Goal: Check status: Check status

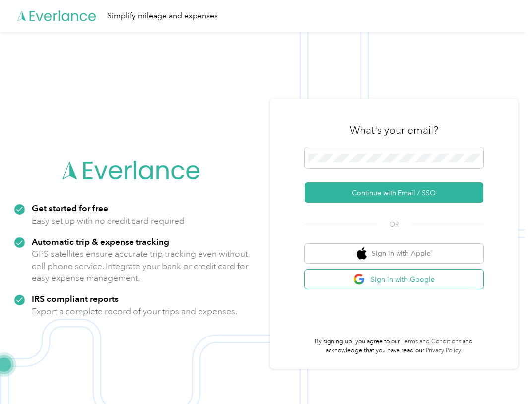
click at [407, 276] on button "Sign in with Google" at bounding box center [393, 279] width 179 height 19
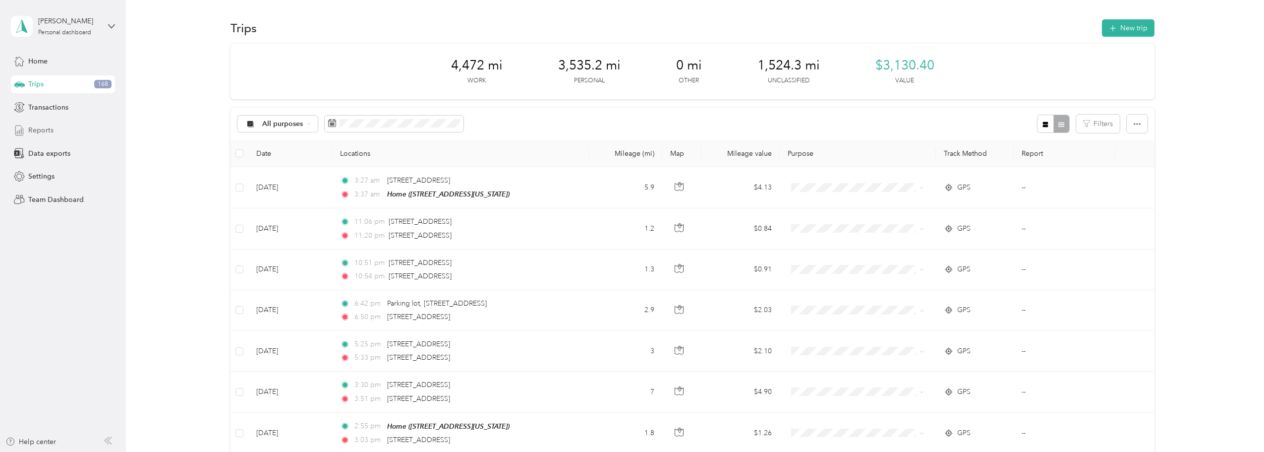
click at [42, 130] on span "Reports" at bounding box center [40, 130] width 25 height 10
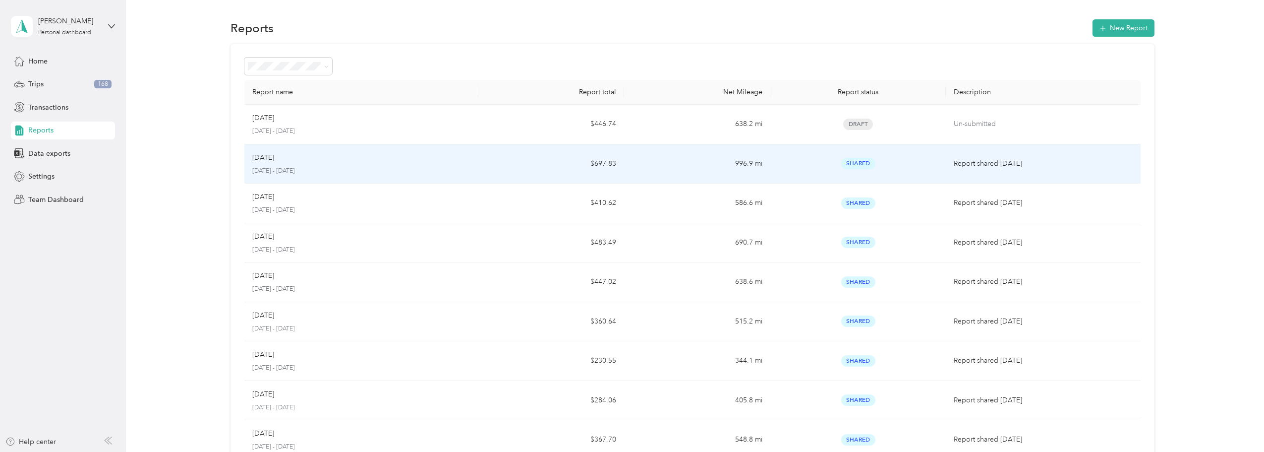
click at [402, 167] on p "[DATE] - [DATE]" at bounding box center [361, 171] width 218 height 9
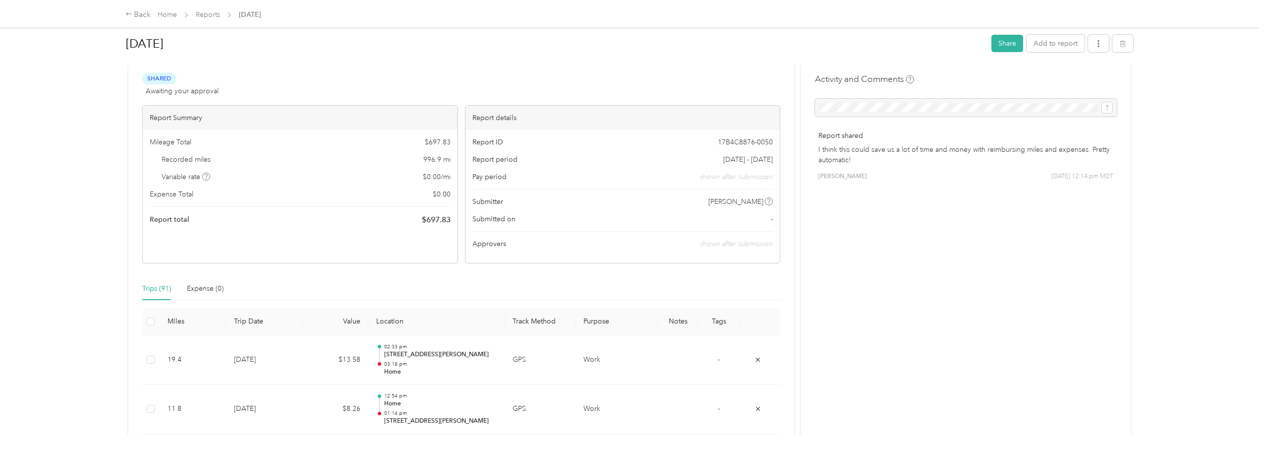
scroll to position [50, 0]
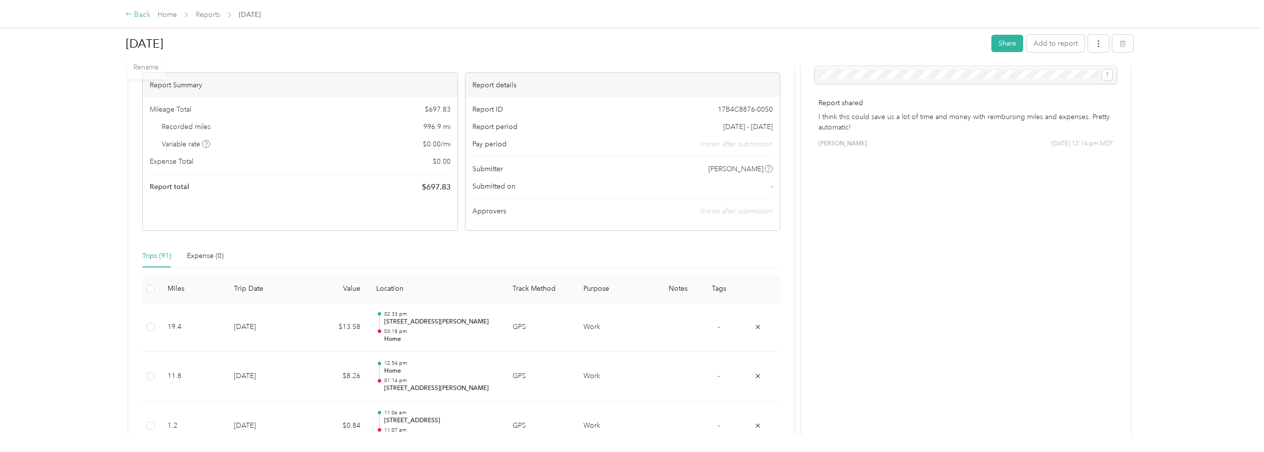
click at [140, 16] on div "Back" at bounding box center [138, 15] width 26 height 12
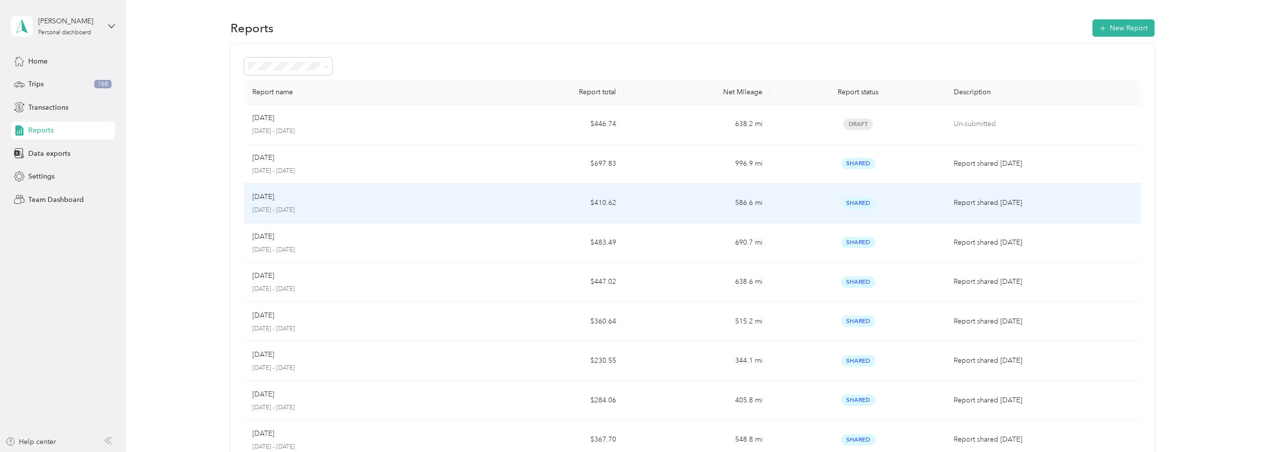
click at [503, 197] on td "$410.62" at bounding box center [551, 203] width 146 height 40
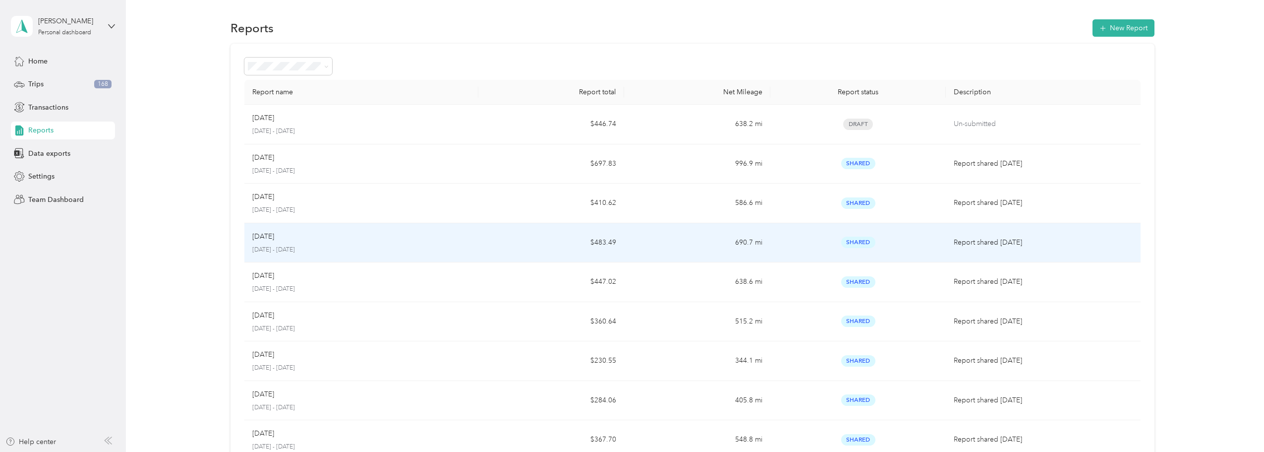
click at [274, 239] on p "[DATE]" at bounding box center [263, 236] width 22 height 11
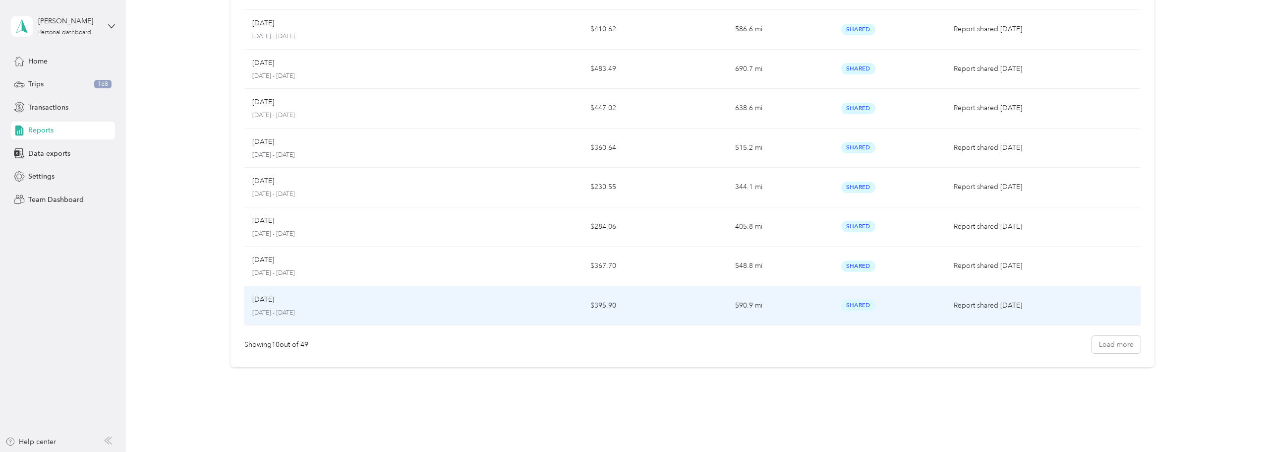
scroll to position [191, 0]
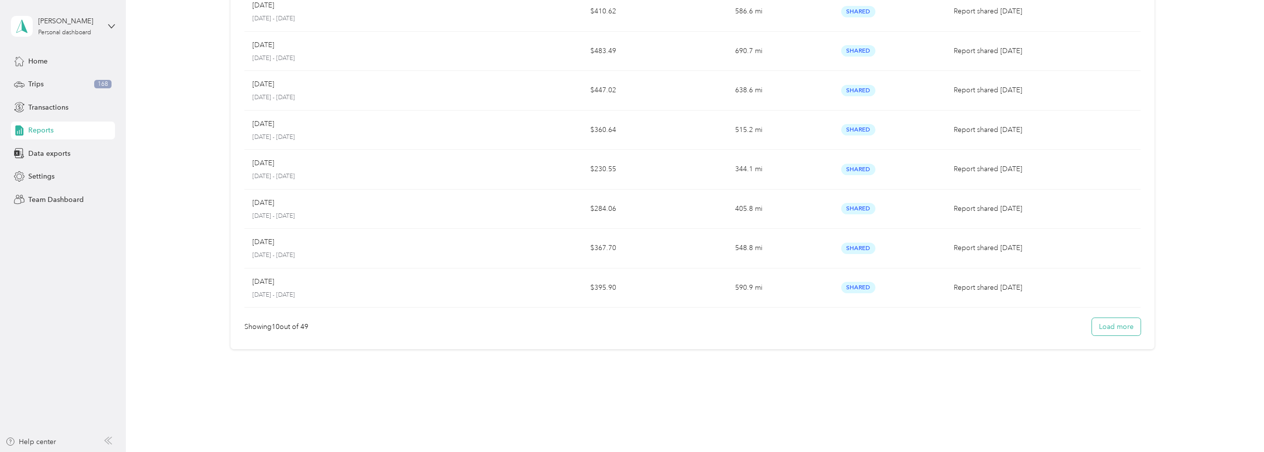
click at [1131, 334] on button "Load more" at bounding box center [1116, 326] width 49 height 17
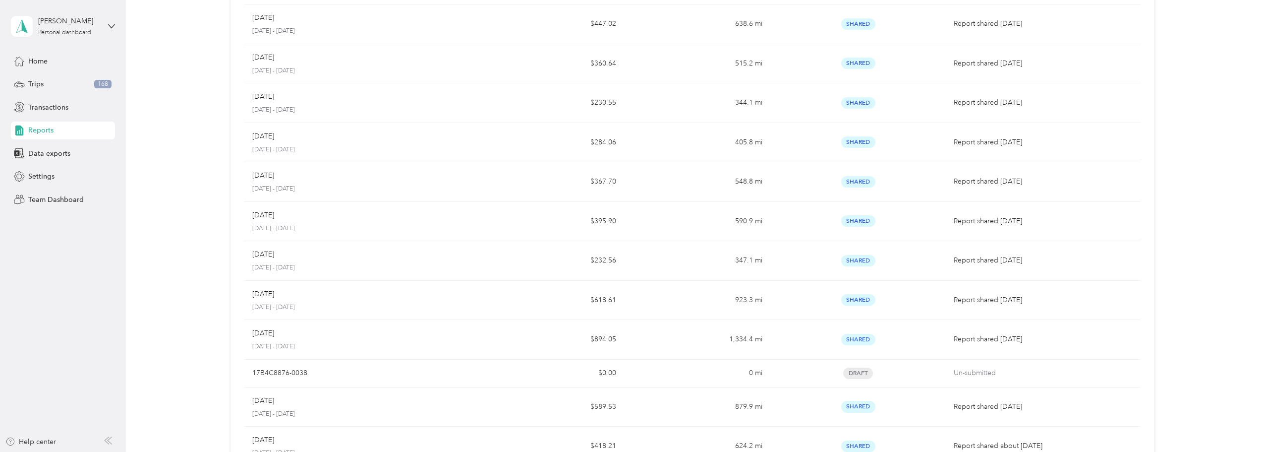
scroll to position [0, 0]
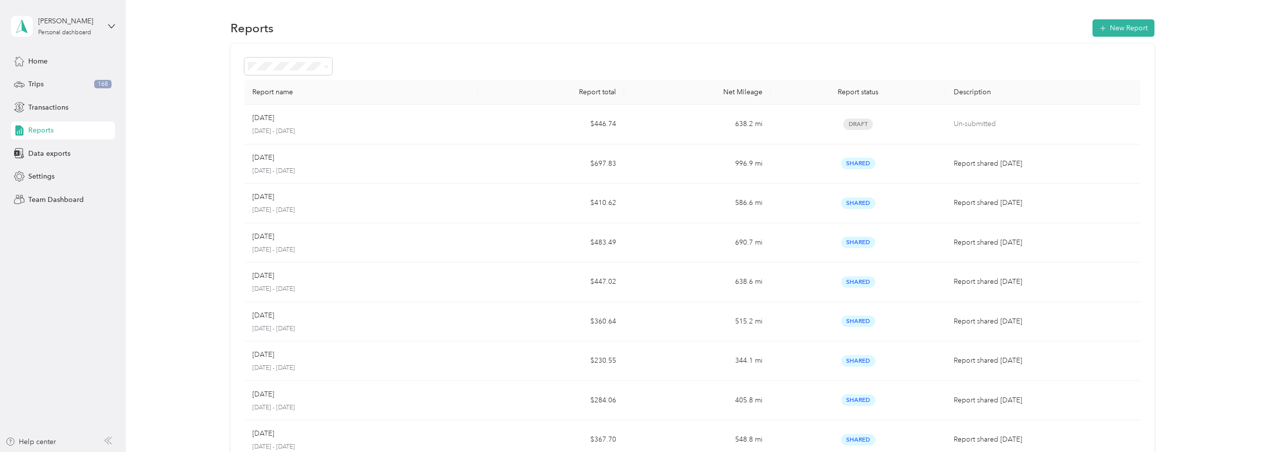
click at [319, 72] on span at bounding box center [288, 66] width 88 height 17
click at [393, 60] on div at bounding box center [692, 66] width 896 height 17
click at [330, 64] on span at bounding box center [288, 66] width 88 height 17
click at [512, 67] on div at bounding box center [692, 66] width 896 height 17
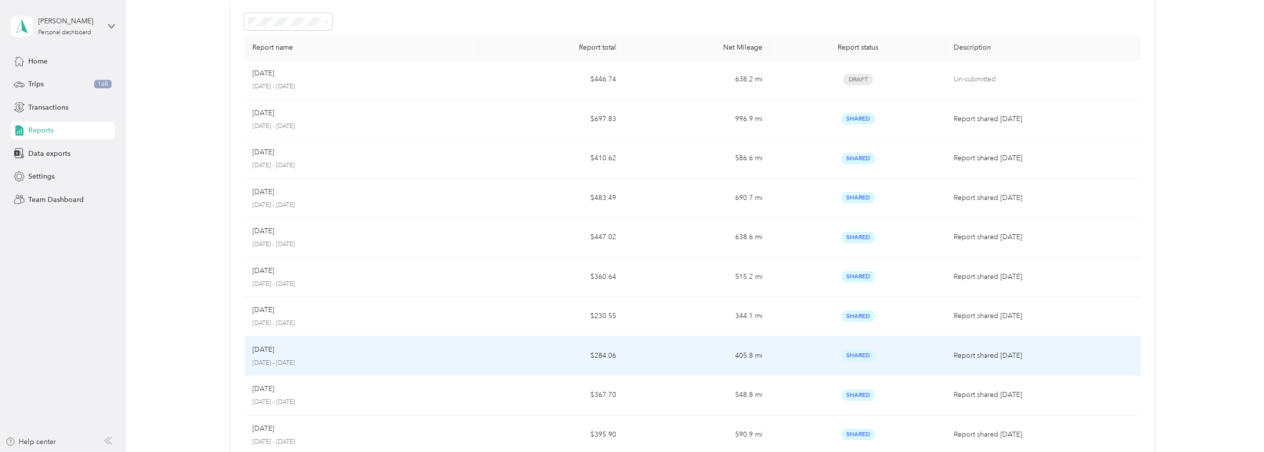
scroll to position [50, 0]
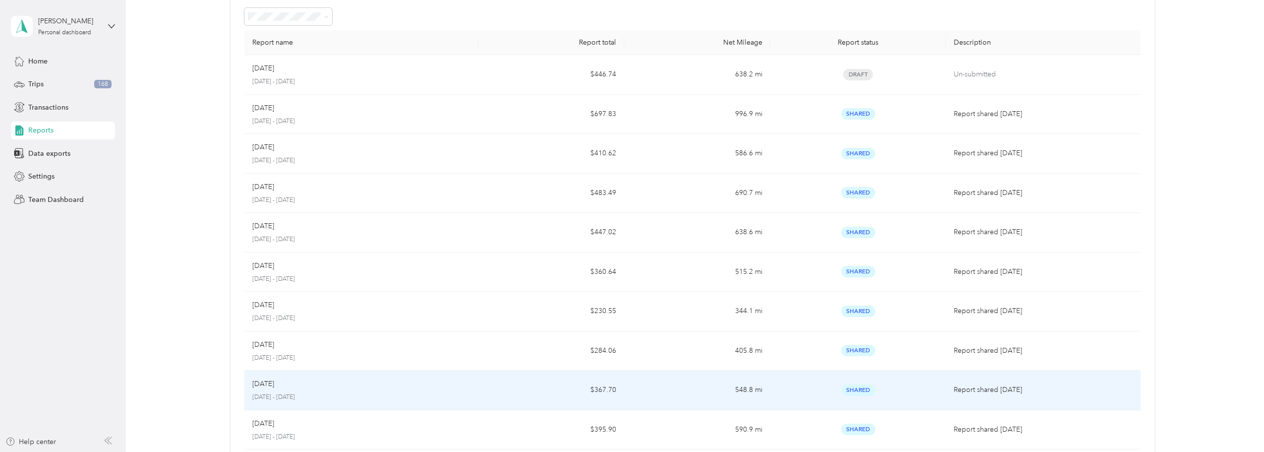
click at [473, 393] on td "Nov [DATE] - [DATE]" at bounding box center [361, 390] width 234 height 40
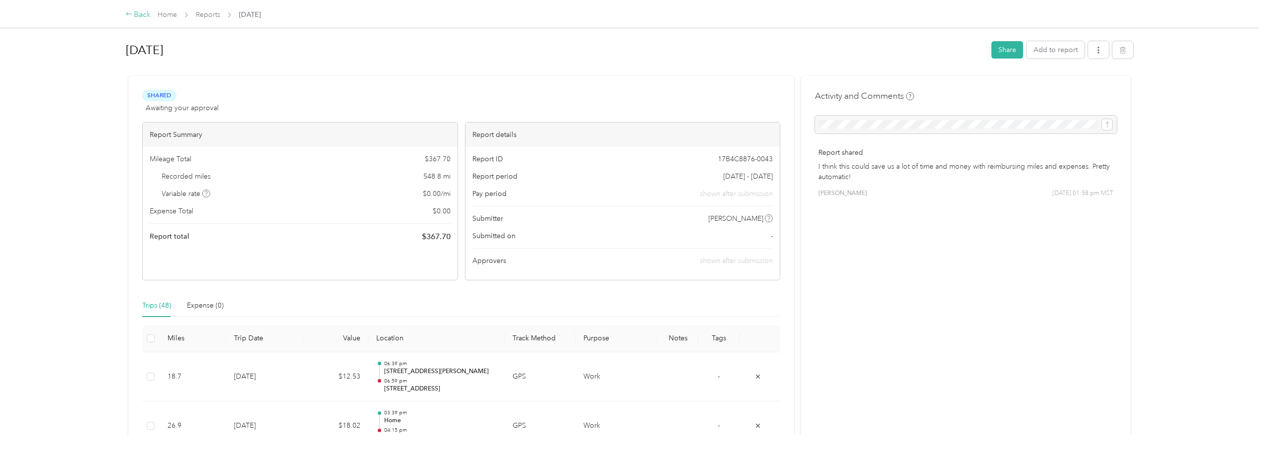
click at [130, 17] on icon at bounding box center [128, 13] width 7 height 7
